Goal: Use online tool/utility: Utilize a website feature to perform a specific function

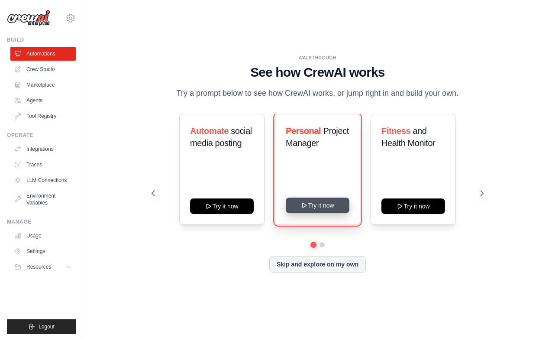
click at [329, 205] on button "Try it now" at bounding box center [318, 205] width 64 height 16
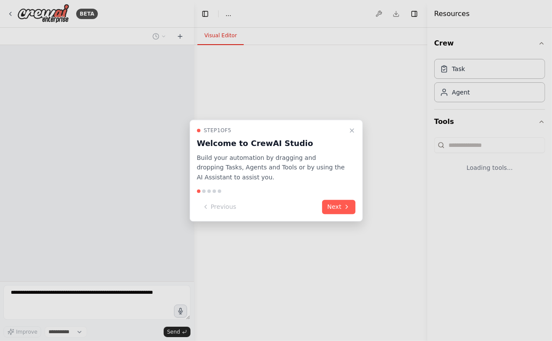
select select "****"
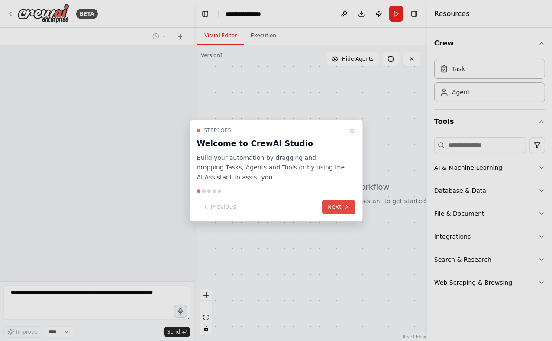
click at [341, 209] on button "Next" at bounding box center [338, 207] width 33 height 14
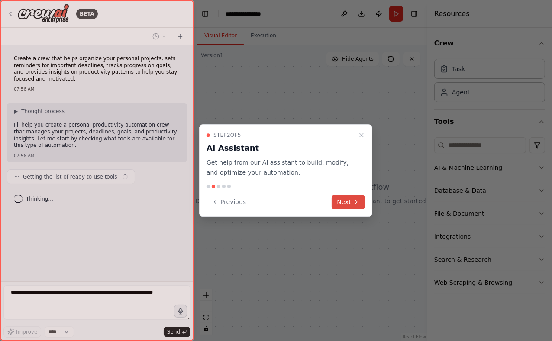
click at [342, 200] on button "Next" at bounding box center [348, 202] width 33 height 14
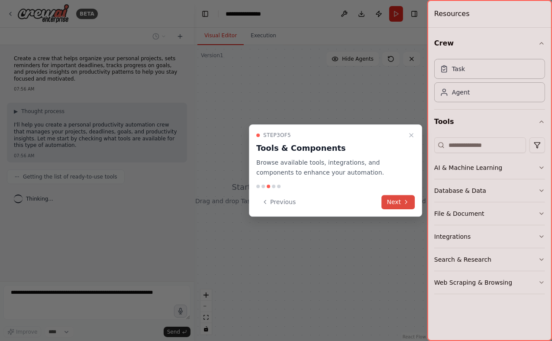
click at [394, 203] on button "Next" at bounding box center [398, 202] width 33 height 14
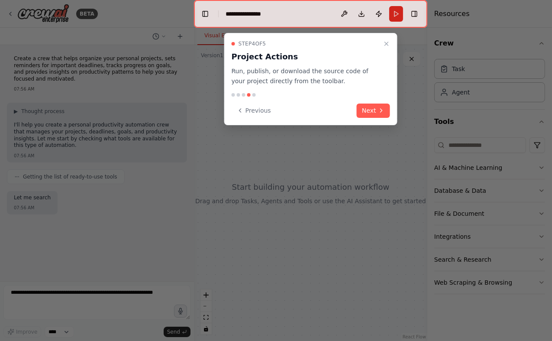
click at [377, 108] on button "Next" at bounding box center [373, 110] width 33 height 14
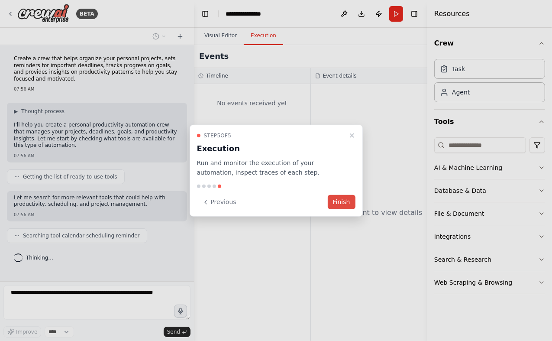
click at [348, 201] on button "Finish" at bounding box center [342, 202] width 28 height 14
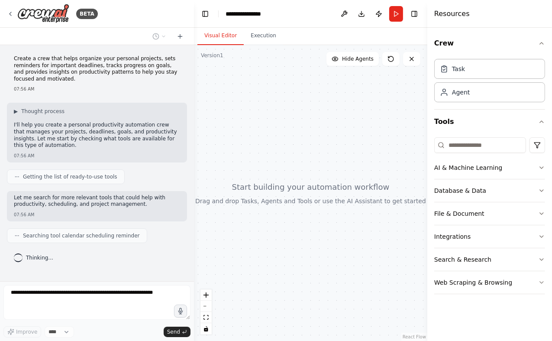
scroll to position [11, 0]
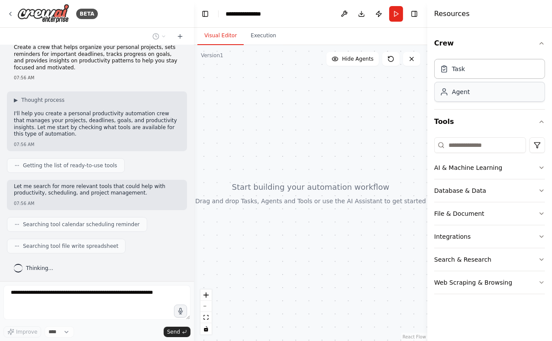
click at [466, 90] on div "Agent" at bounding box center [461, 91] width 18 height 9
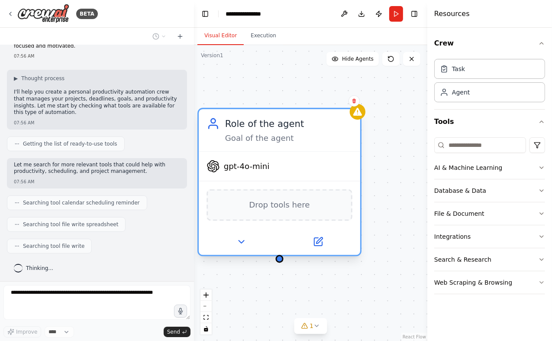
drag, startPoint x: 386, startPoint y: 121, endPoint x: 250, endPoint y: 116, distance: 136.0
click at [250, 116] on div "Role of the agent Goal of the agent" at bounding box center [279, 130] width 161 height 42
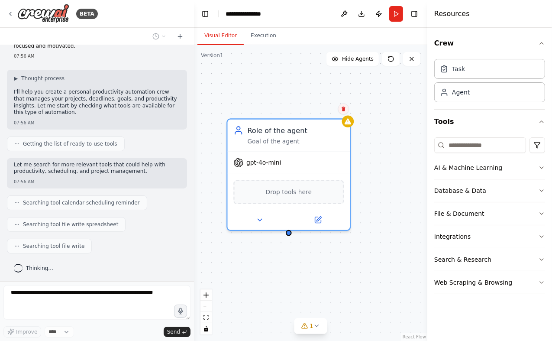
click at [346, 111] on button at bounding box center [343, 108] width 11 height 11
click at [315, 111] on button "Confirm" at bounding box center [318, 108] width 31 height 10
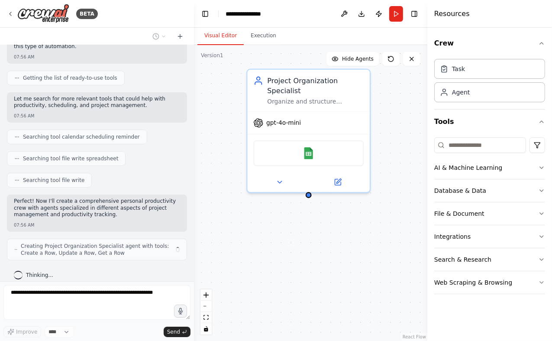
scroll to position [106, 0]
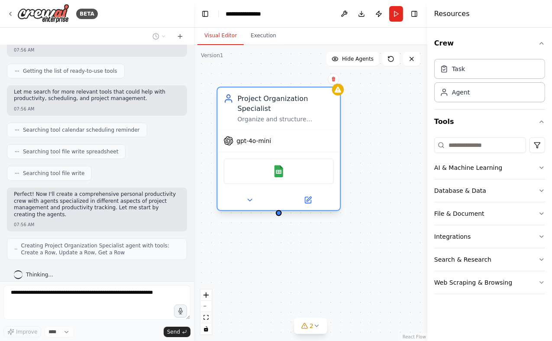
drag, startPoint x: 287, startPoint y: 100, endPoint x: 278, endPoint y: 111, distance: 13.9
click at [278, 111] on div "Project Organization Specialist Organize and structure personal projects by cre…" at bounding box center [286, 108] width 97 height 30
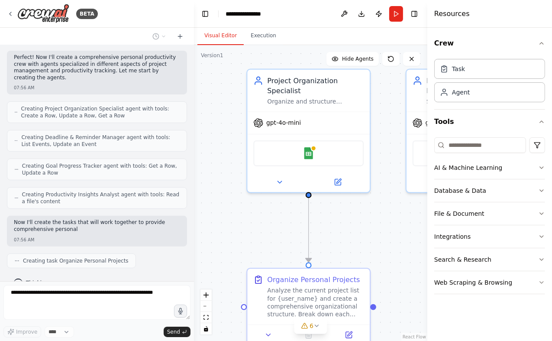
scroll to position [249, 0]
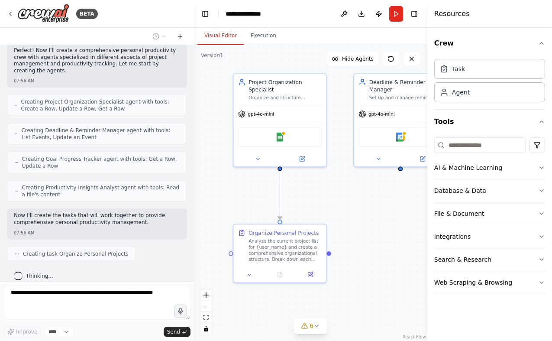
drag, startPoint x: 230, startPoint y: 182, endPoint x: 220, endPoint y: 178, distance: 10.5
click at [221, 178] on div ".deletable-edge-delete-btn { width: 20px; height: 20px; border: 0px solid #ffff…" at bounding box center [310, 193] width 233 height 296
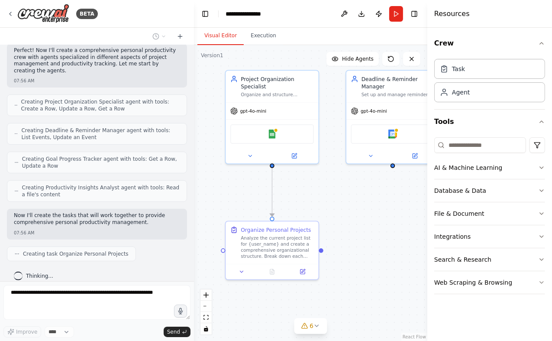
scroll to position [271, 0]
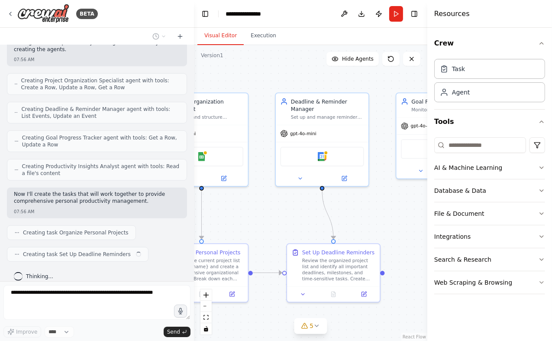
drag, startPoint x: 343, startPoint y: 182, endPoint x: 260, endPoint y: 205, distance: 85.7
click at [260, 205] on div ".deletable-edge-delete-btn { width: 20px; height: 20px; border: 0px solid #ffff…" at bounding box center [310, 193] width 233 height 296
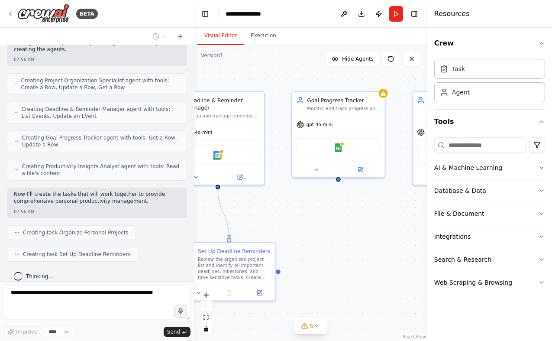
drag, startPoint x: 360, startPoint y: 204, endPoint x: 259, endPoint y: 203, distance: 100.9
click at [259, 203] on div ".deletable-edge-delete-btn { width: 20px; height: 20px; border: 0px solid #ffff…" at bounding box center [310, 193] width 233 height 296
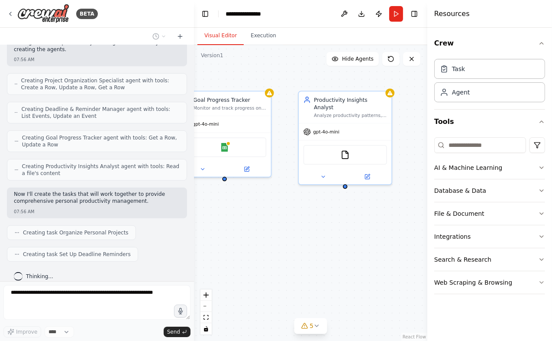
drag, startPoint x: 359, startPoint y: 203, endPoint x: 254, endPoint y: 202, distance: 105.2
click at [254, 202] on div ".deletable-edge-delete-btn { width: 20px; height: 20px; border: 0px solid #ffff…" at bounding box center [310, 193] width 233 height 296
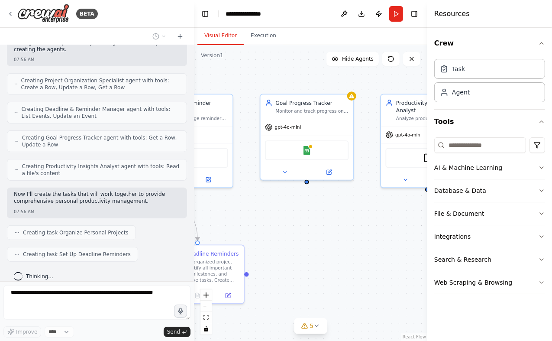
drag, startPoint x: 271, startPoint y: 202, endPoint x: 365, endPoint y: 204, distance: 93.9
click at [365, 204] on div ".deletable-edge-delete-btn { width: 20px; height: 20px; border: 0px solid #ffff…" at bounding box center [310, 193] width 233 height 296
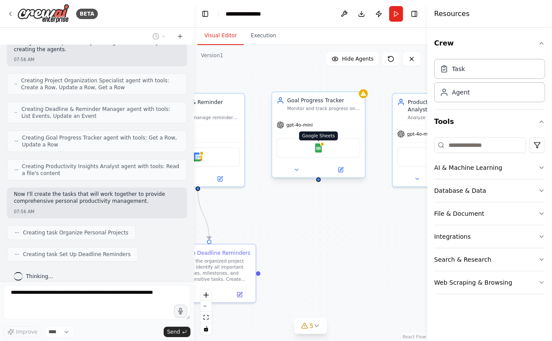
scroll to position [292, 0]
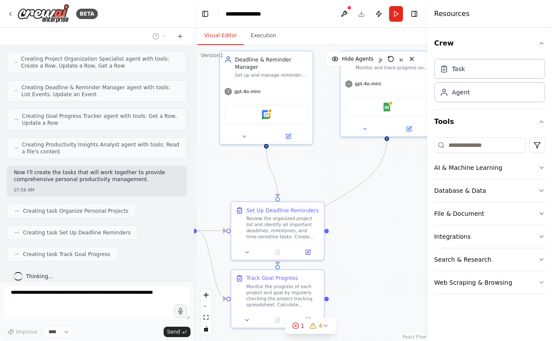
drag, startPoint x: 259, startPoint y: 214, endPoint x: 328, endPoint y: 173, distance: 79.6
click at [328, 173] on div ".deletable-edge-delete-btn { width: 20px; height: 20px; border: 0px solid #ffff…" at bounding box center [310, 193] width 233 height 296
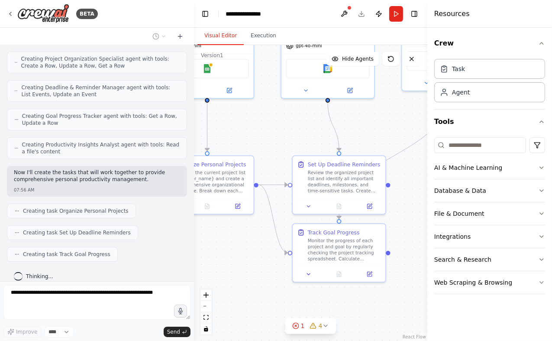
drag, startPoint x: 230, startPoint y: 193, endPoint x: 292, endPoint y: 148, distance: 77.1
click at [292, 148] on div ".deletable-edge-delete-btn { width: 20px; height: 20px; border: 0px solid #ffff…" at bounding box center [310, 193] width 233 height 296
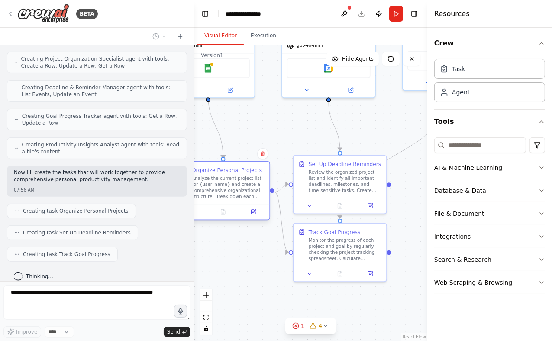
drag, startPoint x: 238, startPoint y: 159, endPoint x: 252, endPoint y: 164, distance: 14.6
click at [252, 164] on div "Organize Personal Projects Analyze the current project list for {user_name} and…" at bounding box center [223, 182] width 93 height 42
click at [233, 175] on div "Analyze the current project list for {user_name} and create a comprehensive org…" at bounding box center [228, 187] width 73 height 24
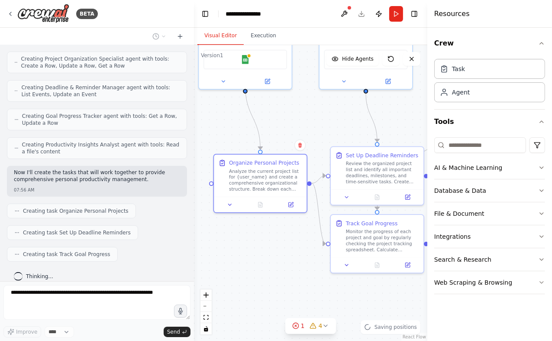
drag, startPoint x: 255, startPoint y: 129, endPoint x: 308, endPoint y: 121, distance: 53.4
click at [308, 121] on div ".deletable-edge-delete-btn { width: 20px; height: 20px; border: 0px solid #ffff…" at bounding box center [310, 193] width 233 height 296
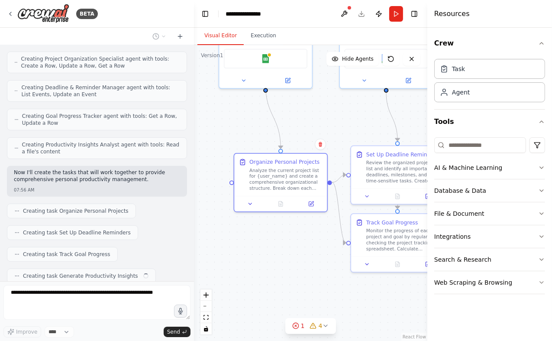
scroll to position [313, 0]
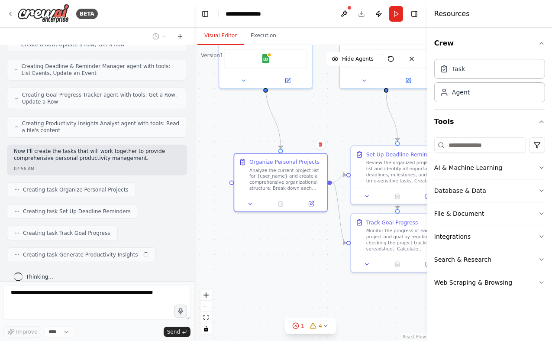
drag, startPoint x: 260, startPoint y: 163, endPoint x: 241, endPoint y: 246, distance: 85.4
click at [241, 246] on div ".deletable-edge-delete-btn { width: 20px; height: 20px; border: 0px solid #ffff…" at bounding box center [310, 193] width 233 height 296
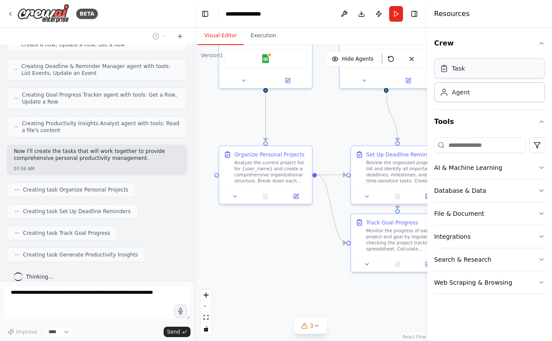
click at [455, 72] on div "Task" at bounding box center [458, 68] width 13 height 9
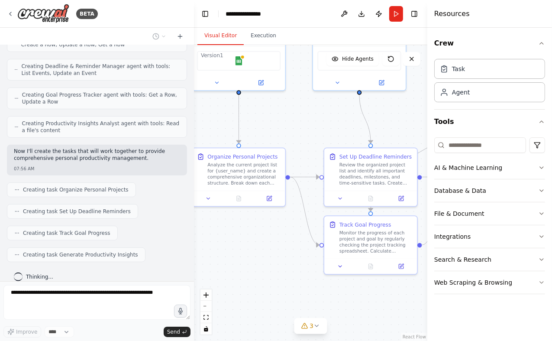
drag, startPoint x: 318, startPoint y: 118, endPoint x: 273, endPoint y: 122, distance: 44.8
click at [273, 122] on div ".deletable-edge-delete-btn { width: 20px; height: 20px; border: 0px solid #ffff…" at bounding box center [310, 193] width 233 height 296
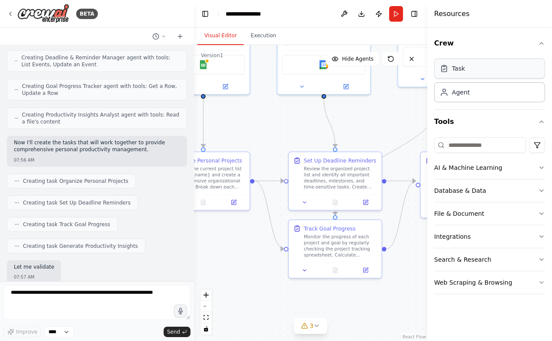
scroll to position [366, 0]
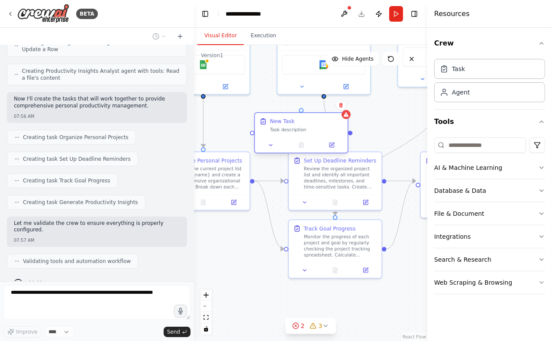
drag, startPoint x: 316, startPoint y: 125, endPoint x: 285, endPoint y: 126, distance: 31.2
click at [285, 126] on div "New Task Task description" at bounding box center [306, 124] width 73 height 15
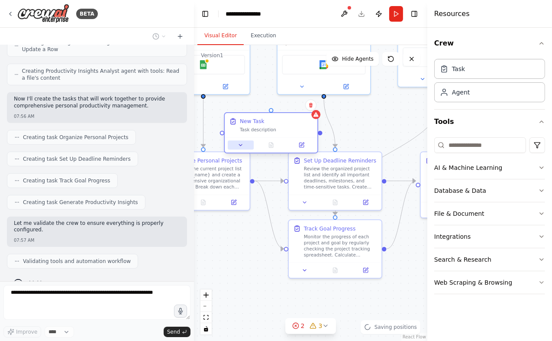
click at [243, 146] on icon at bounding box center [241, 145] width 6 height 6
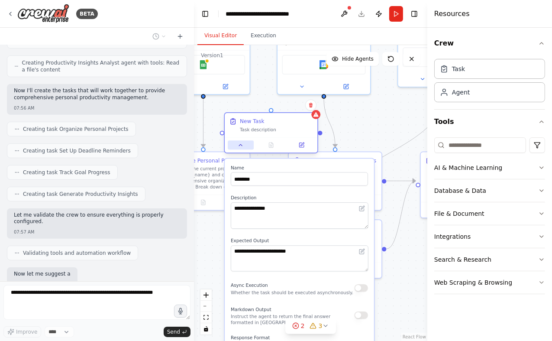
scroll to position [418, 0]
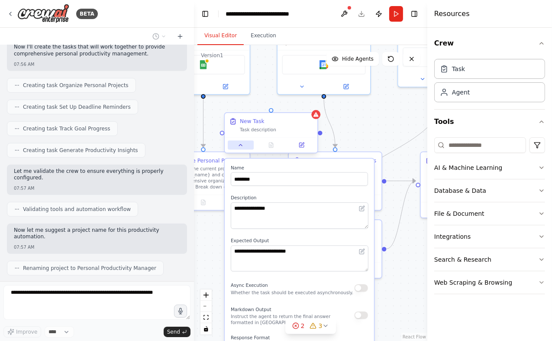
click at [242, 144] on icon at bounding box center [241, 145] width 6 height 6
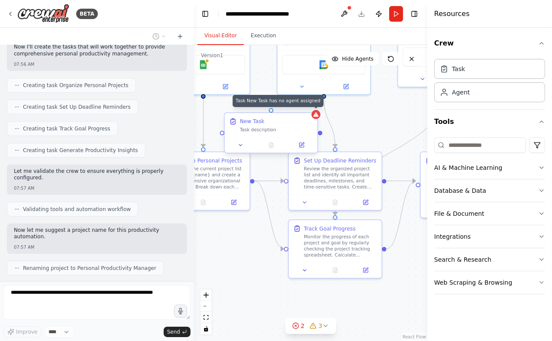
click at [314, 118] on div at bounding box center [315, 114] width 9 height 9
click at [313, 110] on button at bounding box center [310, 105] width 11 height 11
click at [280, 107] on button "Confirm" at bounding box center [286, 105] width 31 height 10
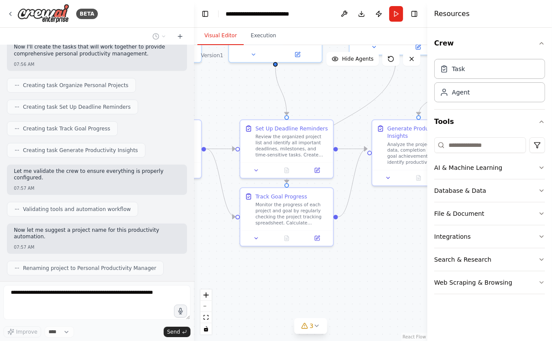
drag, startPoint x: 279, startPoint y: 131, endPoint x: 226, endPoint y: 97, distance: 62.5
click at [226, 97] on div ".deletable-edge-delete-btn { width: 20px; height: 20px; border: 0px solid #ffff…" at bounding box center [310, 193] width 233 height 296
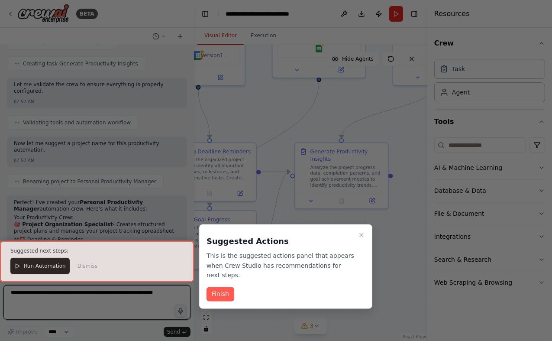
drag, startPoint x: 365, startPoint y: 209, endPoint x: 292, endPoint y: 235, distance: 77.1
click at [292, 235] on div "BETA Create a crew that helps organize your personal projects, sets reminders f…" at bounding box center [276, 170] width 552 height 341
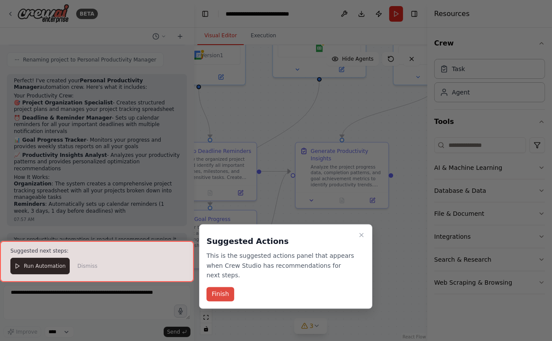
click at [216, 287] on button "Finish" at bounding box center [220, 294] width 28 height 14
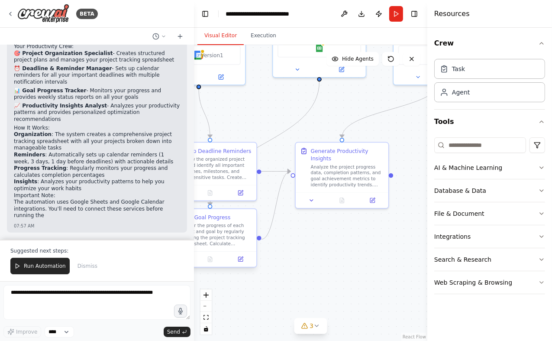
scroll to position [682, 0]
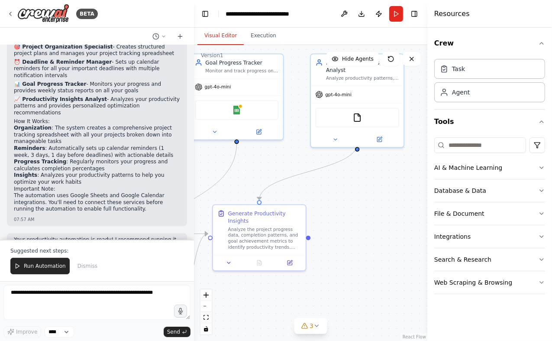
drag, startPoint x: 372, startPoint y: 238, endPoint x: 271, endPoint y: 315, distance: 126.9
click at [271, 315] on div ".deletable-edge-delete-btn { width: 20px; height: 20px; border: 0px solid #ffff…" at bounding box center [310, 193] width 233 height 296
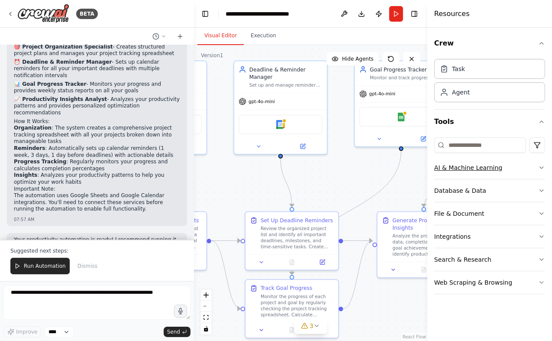
drag, startPoint x: 248, startPoint y: 164, endPoint x: 439, endPoint y: 163, distance: 191.3
click at [454, 150] on div "BETA Create a crew that helps organize your personal projects, sets reminders f…" at bounding box center [276, 170] width 552 height 341
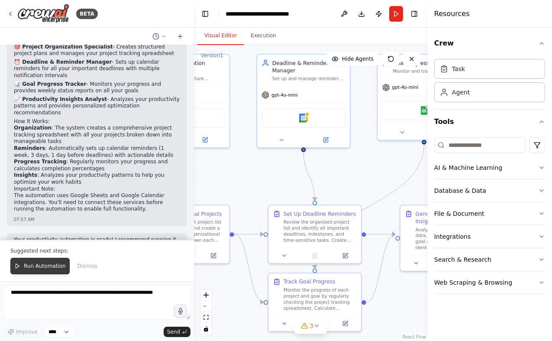
click at [40, 265] on span "Run Automation" at bounding box center [45, 265] width 42 height 7
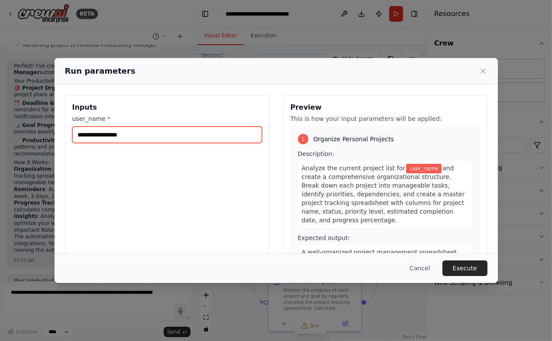
click at [168, 132] on input "user_name *" at bounding box center [167, 134] width 190 height 16
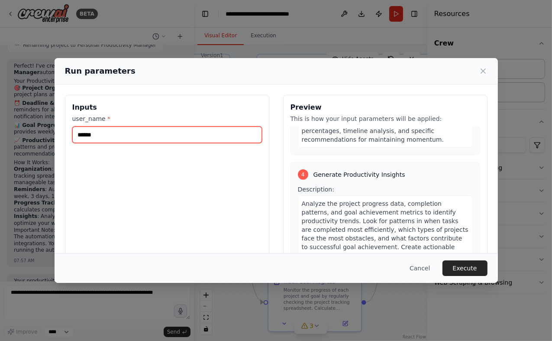
scroll to position [486, 0]
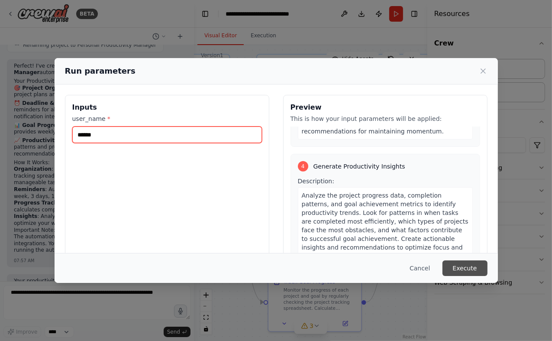
type input "******"
click at [472, 271] on button "Execute" at bounding box center [464, 268] width 45 height 16
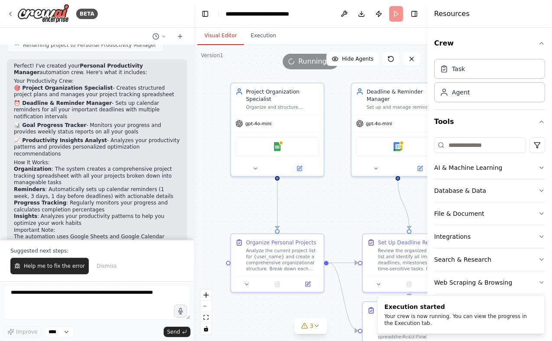
scroll to position [682, 0]
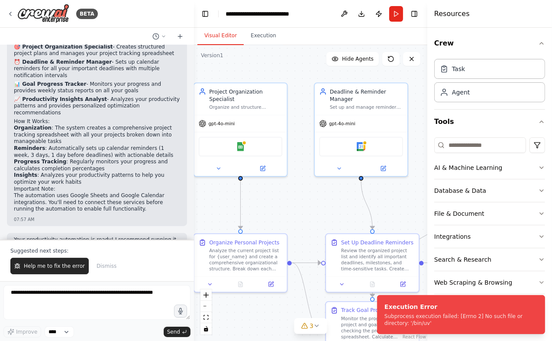
drag, startPoint x: 222, startPoint y: 161, endPoint x: 279, endPoint y: 190, distance: 64.3
click at [279, 190] on div ".deletable-edge-delete-btn { width: 20px; height: 20px; border: 0px solid #ffff…" at bounding box center [310, 193] width 233 height 296
